Goal: Obtain resource: Download file/media

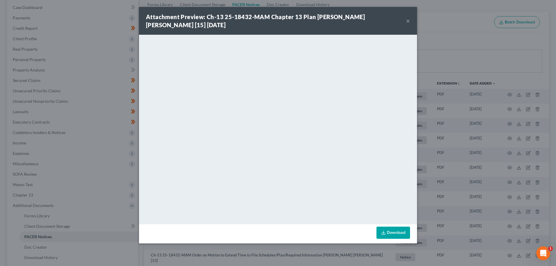
click at [410, 19] on div "Attachment Preview: Ch-13 25-18432-MAM Chapter 13 Plan [PERSON_NAME] [PERSON_NA…" at bounding box center [278, 21] width 278 height 28
click at [406, 22] on button "×" at bounding box center [408, 20] width 4 height 7
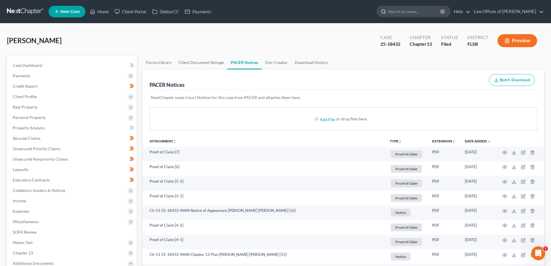
click at [420, 8] on input "search" at bounding box center [414, 11] width 53 height 11
type input "[PERSON_NAME]"
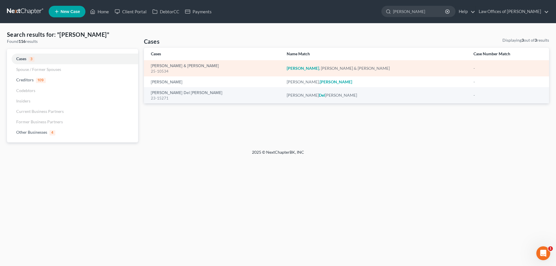
click at [164, 69] on div "25-10534" at bounding box center [214, 71] width 126 height 5
click at [187, 64] on link "[PERSON_NAME] & [PERSON_NAME]" at bounding box center [185, 66] width 68 height 4
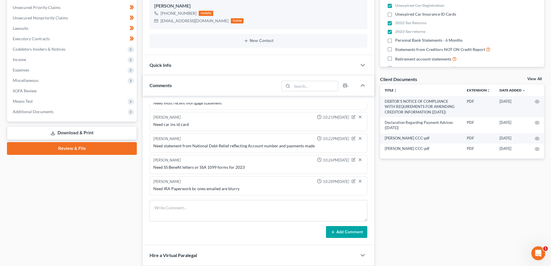
scroll to position [145, 0]
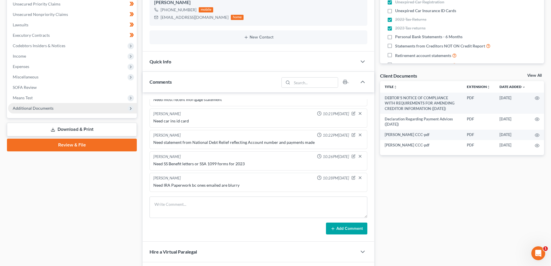
click at [29, 110] on span "Additional Documents" at bounding box center [33, 108] width 41 height 5
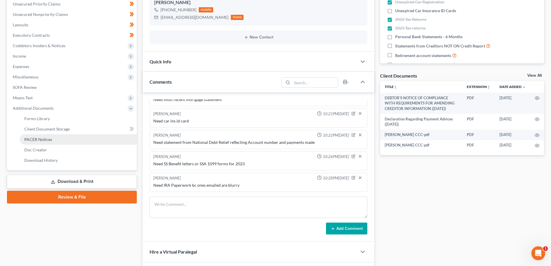
click at [36, 140] on span "PACER Notices" at bounding box center [38, 139] width 28 height 5
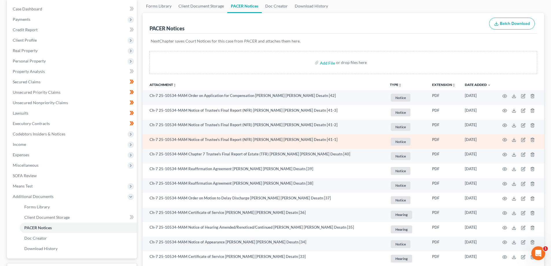
scroll to position [58, 0]
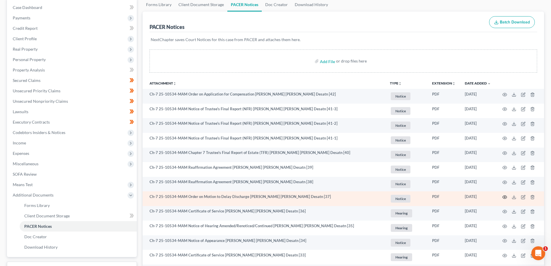
click at [505, 198] on circle "button" at bounding box center [504, 196] width 1 height 1
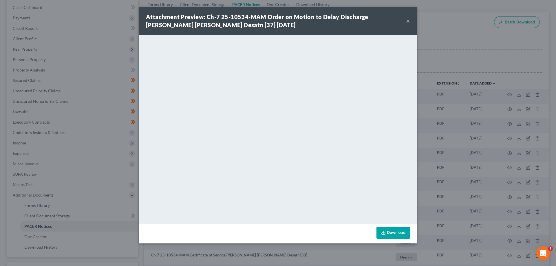
click at [407, 21] on button "×" at bounding box center [408, 20] width 4 height 7
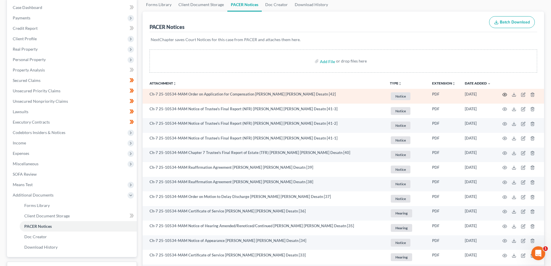
click at [505, 93] on icon "button" at bounding box center [505, 94] width 4 height 3
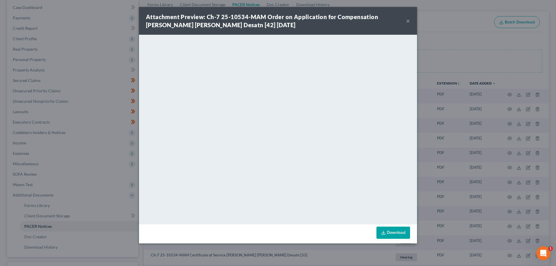
click at [406, 21] on button "×" at bounding box center [408, 20] width 4 height 7
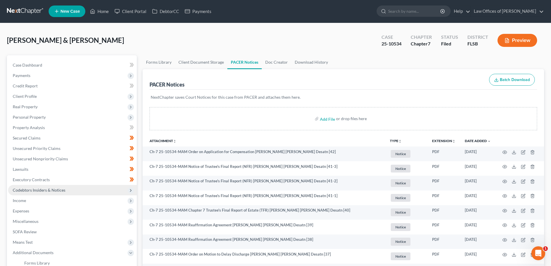
scroll to position [0, 0]
click at [415, 14] on input "search" at bounding box center [414, 11] width 53 height 11
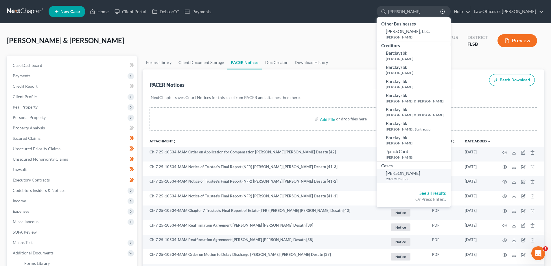
type input "[PERSON_NAME]"
click at [421, 177] on small "20-17375-EPK" at bounding box center [417, 178] width 63 height 5
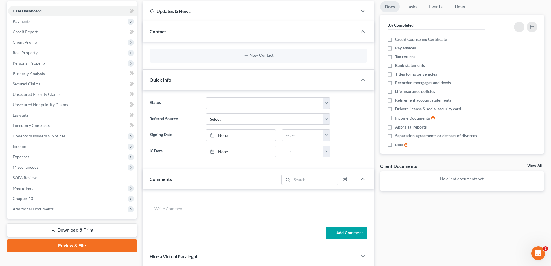
scroll to position [138, 0]
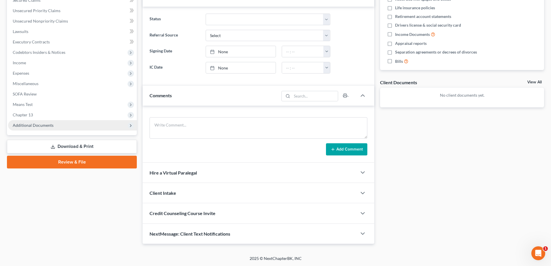
click at [33, 123] on span "Additional Documents" at bounding box center [33, 125] width 41 height 5
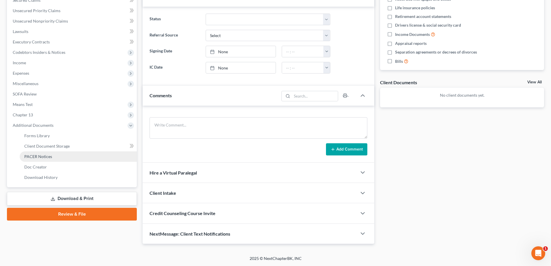
click at [39, 155] on span "PACER Notices" at bounding box center [38, 156] width 28 height 5
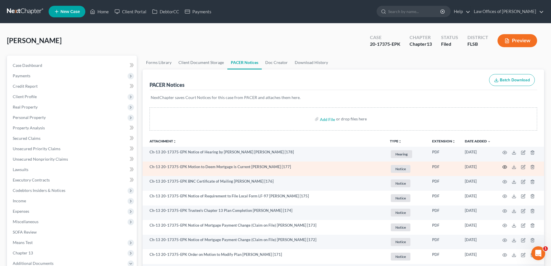
click at [503, 167] on icon "button" at bounding box center [505, 167] width 5 height 5
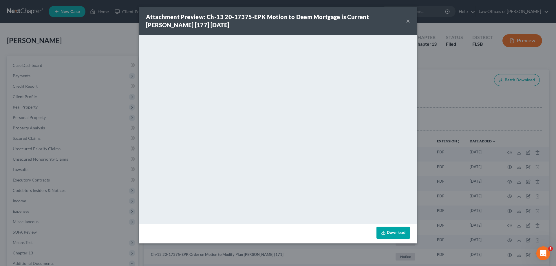
click at [409, 21] on button "×" at bounding box center [408, 20] width 4 height 7
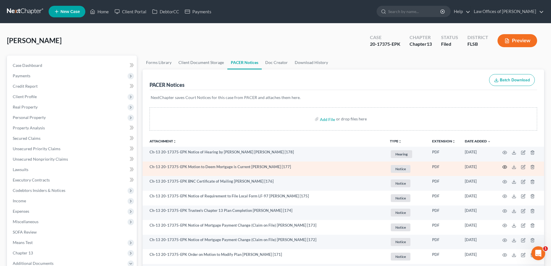
click at [504, 167] on circle "button" at bounding box center [504, 166] width 1 height 1
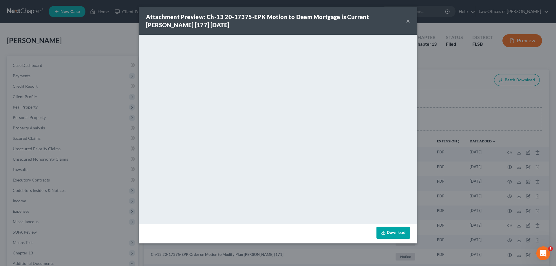
click at [393, 235] on link "Download" at bounding box center [393, 233] width 34 height 12
